Goal: Task Accomplishment & Management: Use online tool/utility

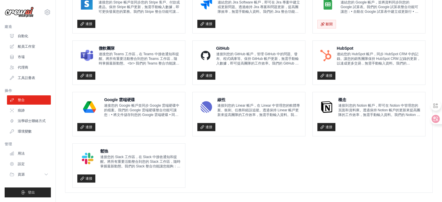
scroll to position [362, 0]
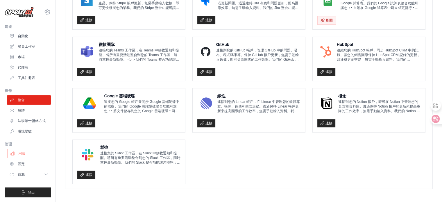
click at [26, 154] on link "用法" at bounding box center [30, 153] width 44 height 9
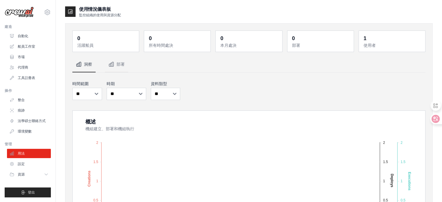
click at [99, 37] on dd "0" at bounding box center [106, 38] width 58 height 8
click at [176, 36] on dd "0" at bounding box center [178, 38] width 58 height 8
click at [217, 34] on div "0 部署" at bounding box center [320, 41] width 66 height 21
click at [217, 45] on dt "使用者" at bounding box center [392, 45] width 58 height 6
click at [217, 45] on font "使用者" at bounding box center [369, 45] width 12 height 5
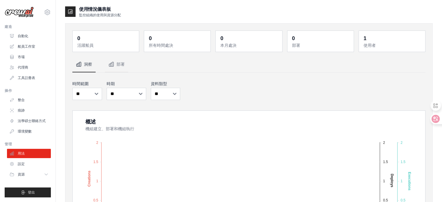
click at [91, 13] on p "監控組織的使用與資源分配" at bounding box center [100, 15] width 42 height 5
click at [70, 9] on icon at bounding box center [70, 12] width 6 height 6
click at [22, 44] on font "船員工作室" at bounding box center [26, 46] width 17 height 5
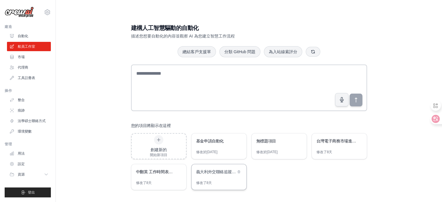
click at [224, 169] on font "義大利外交聯絡追蹤系統" at bounding box center [218, 171] width 44 height 5
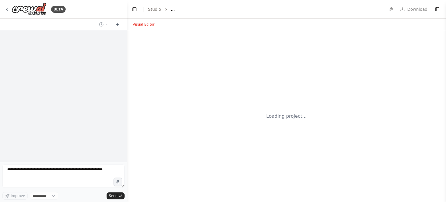
select select "****"
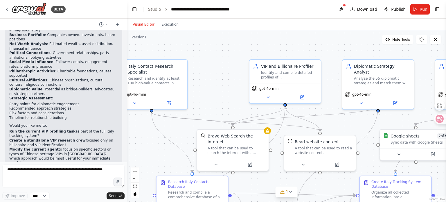
scroll to position [1329, 0]
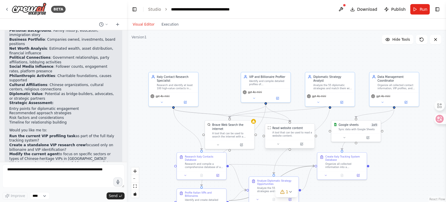
drag, startPoint x: 291, startPoint y: 170, endPoint x: 271, endPoint y: 132, distance: 43.1
click at [271, 132] on div ".deletable-edge-delete-btn { width: 20px; height: 20px; border: 0px solid #ffff…" at bounding box center [266, 111] width 220 height 118
click at [384, 172] on div ".deletable-edge-delete-btn { width: 20px; height: 20px; border: 0px solid #ffff…" at bounding box center [286, 116] width 319 height 172
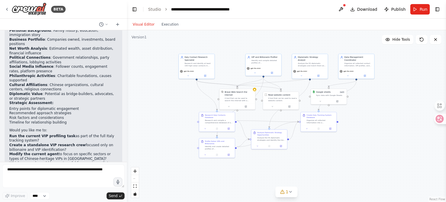
drag, startPoint x: 384, startPoint y: 167, endPoint x: 349, endPoint y: 122, distance: 57.1
click at [349, 122] on div ".deletable-edge-delete-btn { width: 20px; height: 20px; border: 0px solid #ffff…" at bounding box center [286, 116] width 319 height 172
